Goal: Information Seeking & Learning: Find specific fact

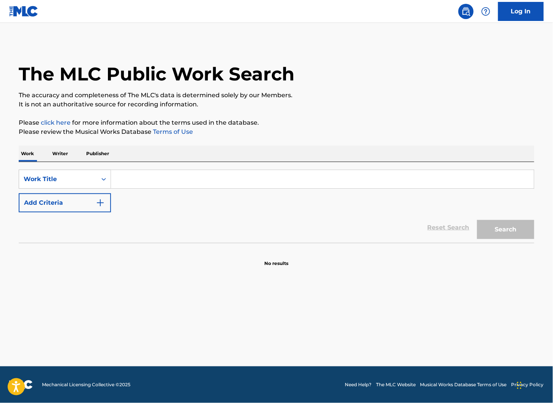
click at [64, 162] on p "Writer" at bounding box center [60, 154] width 20 height 16
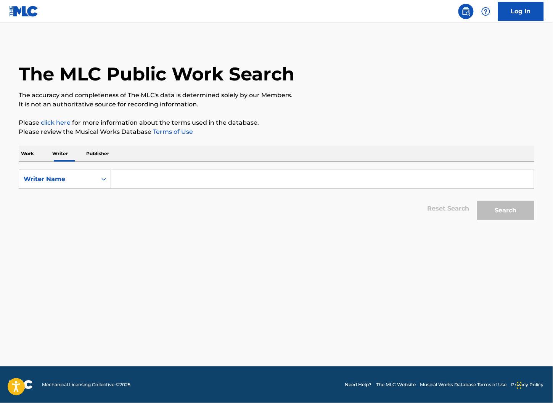
click at [129, 188] on input "Search Form" at bounding box center [322, 179] width 423 height 18
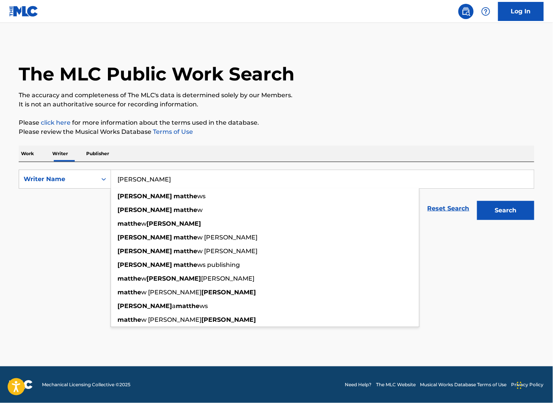
type input "[PERSON_NAME]"
click at [508, 220] on button "Search" at bounding box center [505, 210] width 57 height 19
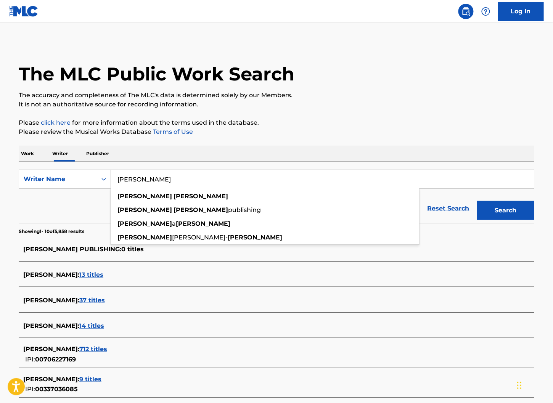
click at [114, 253] on span "[PERSON_NAME] PUBLISHING :" at bounding box center [72, 249] width 98 height 7
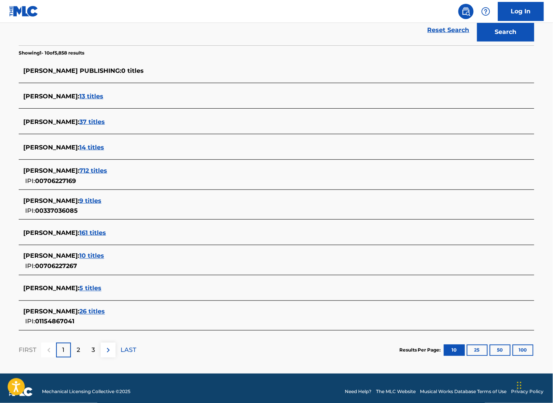
scroll to position [177, 0]
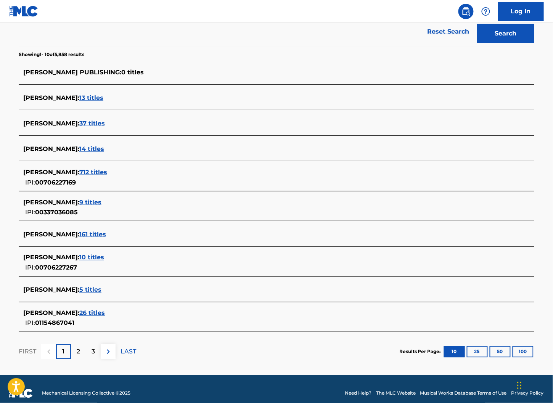
click at [104, 176] on span "712 titles" at bounding box center [93, 172] width 28 height 7
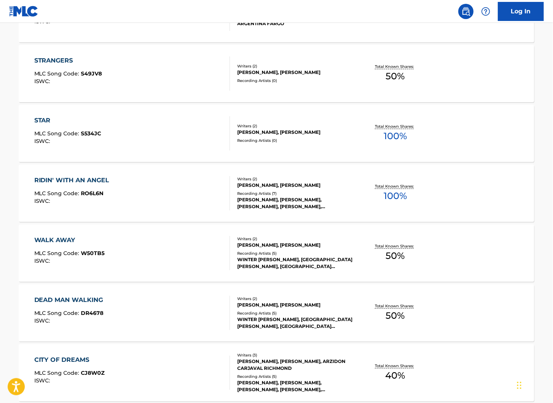
scroll to position [393, 0]
click at [309, 270] on div "WINTER [PERSON_NAME], [GEOGRAPHIC_DATA][PERSON_NAME], [GEOGRAPHIC_DATA][PERSON_…" at bounding box center [294, 264] width 115 height 14
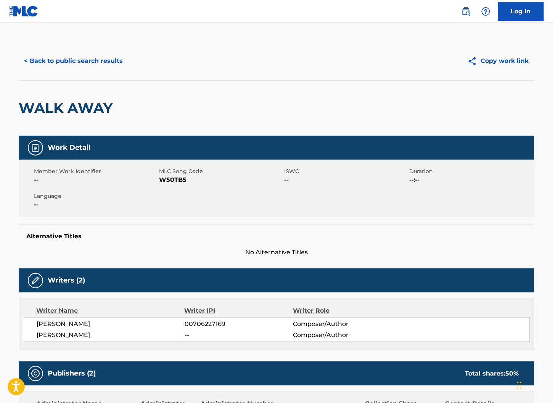
click at [68, 71] on button "< Back to public search results" at bounding box center [73, 61] width 109 height 19
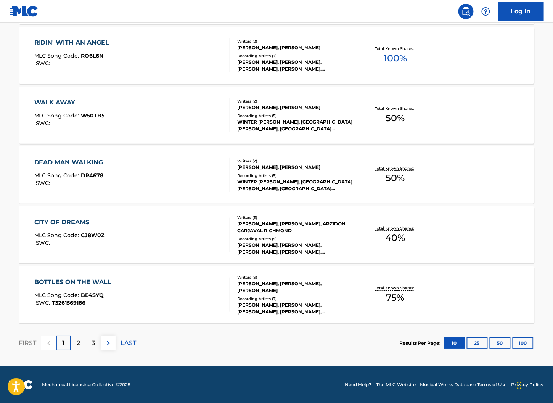
scroll to position [581, 0]
click at [269, 280] on div "[PERSON_NAME], [PERSON_NAME], [PERSON_NAME]" at bounding box center [294, 287] width 115 height 14
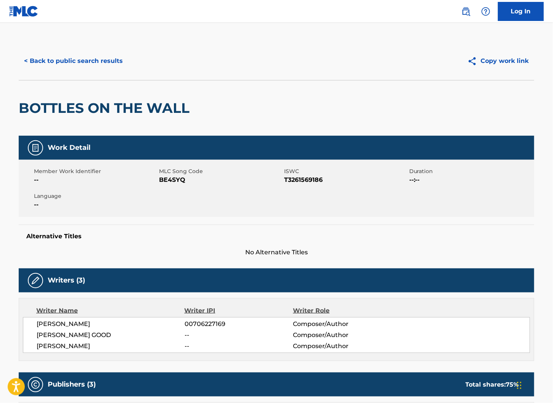
click at [44, 71] on button "< Back to public search results" at bounding box center [73, 61] width 109 height 19
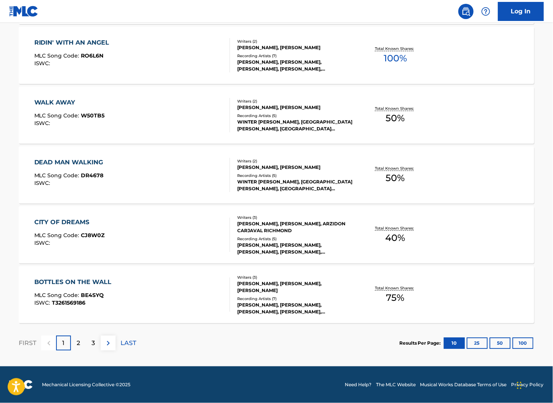
scroll to position [581, 0]
click at [521, 338] on button "100" at bounding box center [523, 343] width 21 height 11
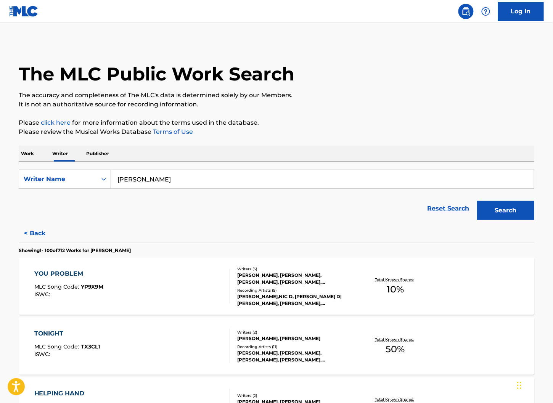
scroll to position [51, 0]
